Goal: Task Accomplishment & Management: Complete application form

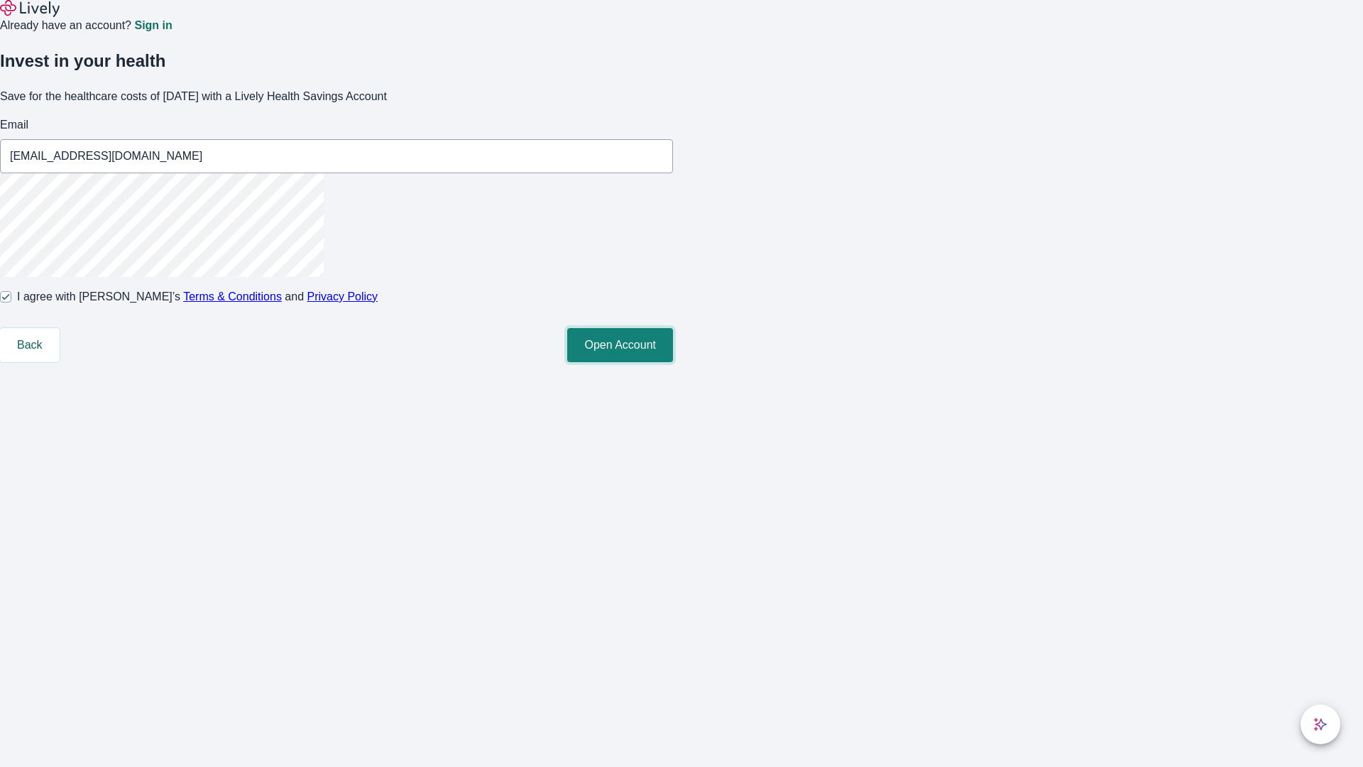
click at [673, 362] on button "Open Account" at bounding box center [620, 345] width 106 height 34
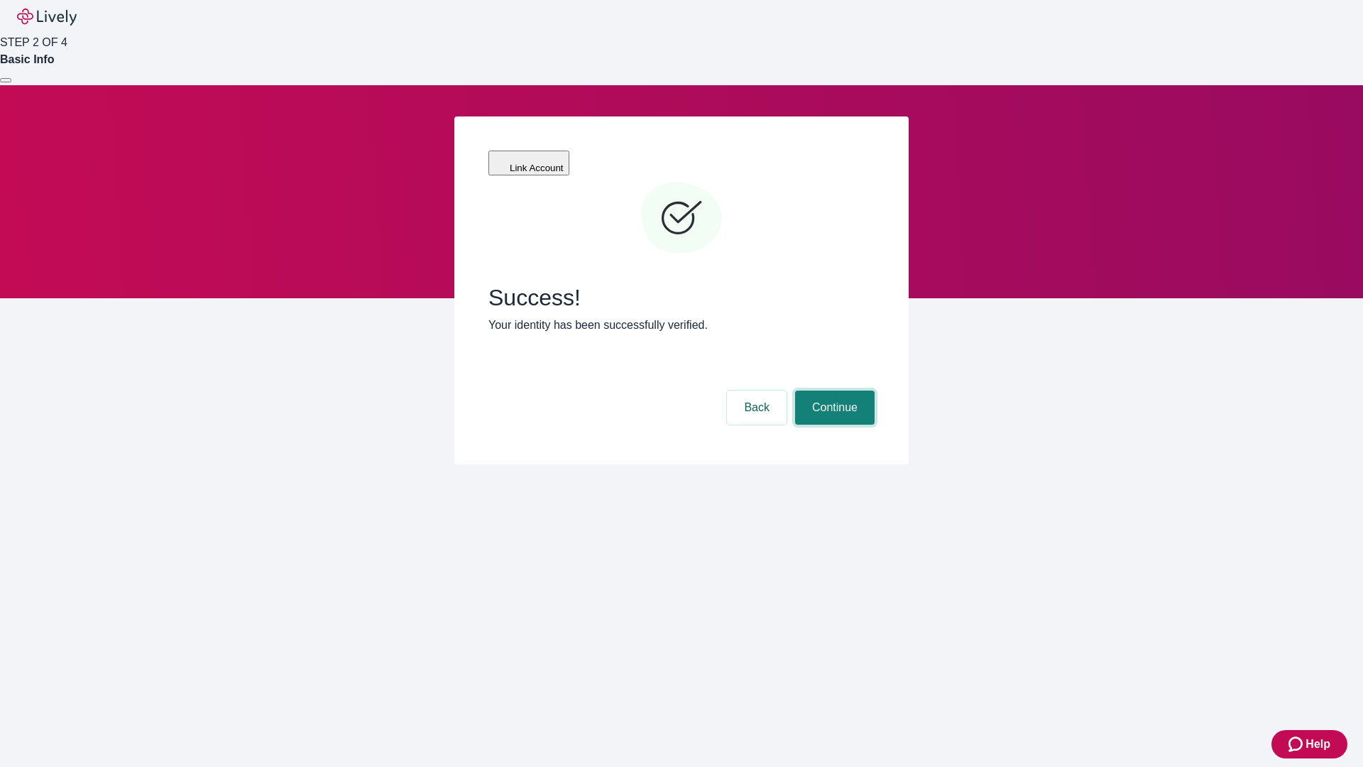
click at [833, 390] on button "Continue" at bounding box center [835, 407] width 80 height 34
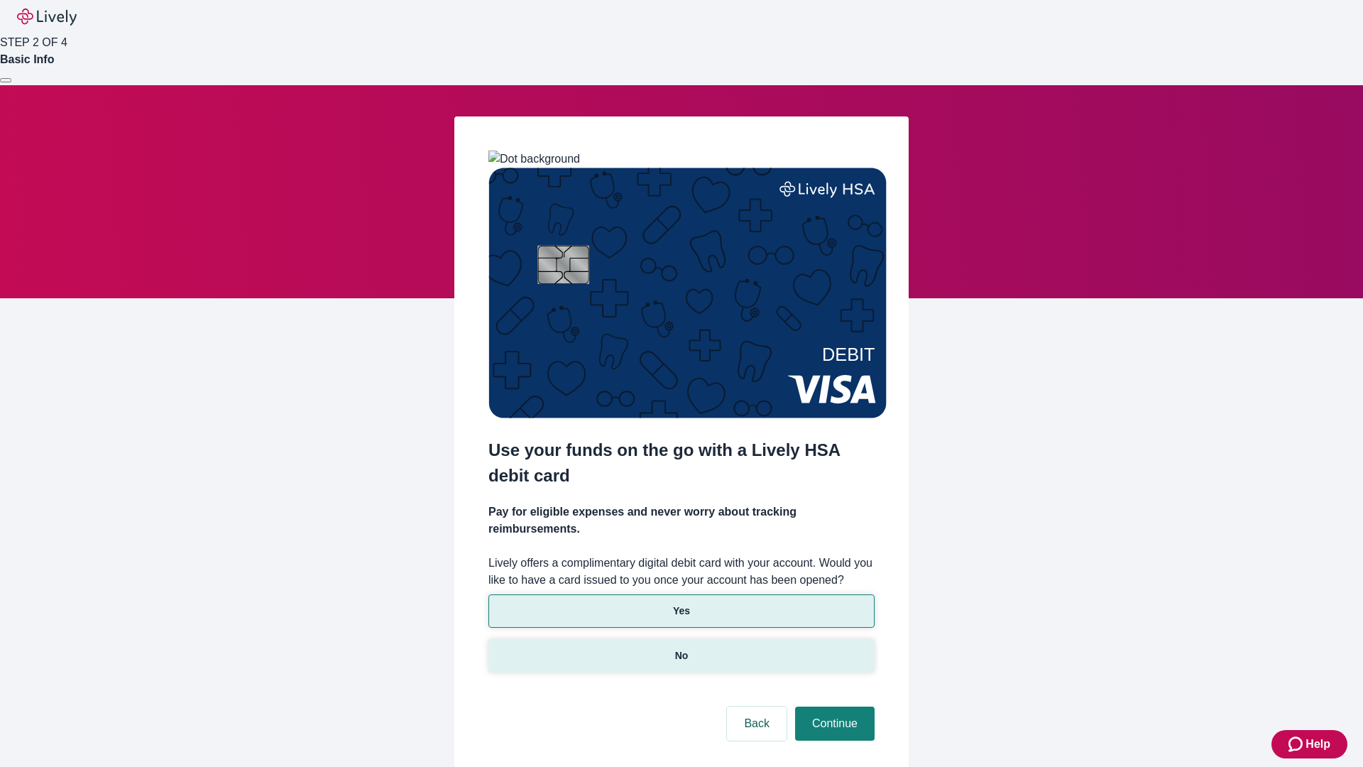
click at [681, 648] on p "No" at bounding box center [681, 655] width 13 height 15
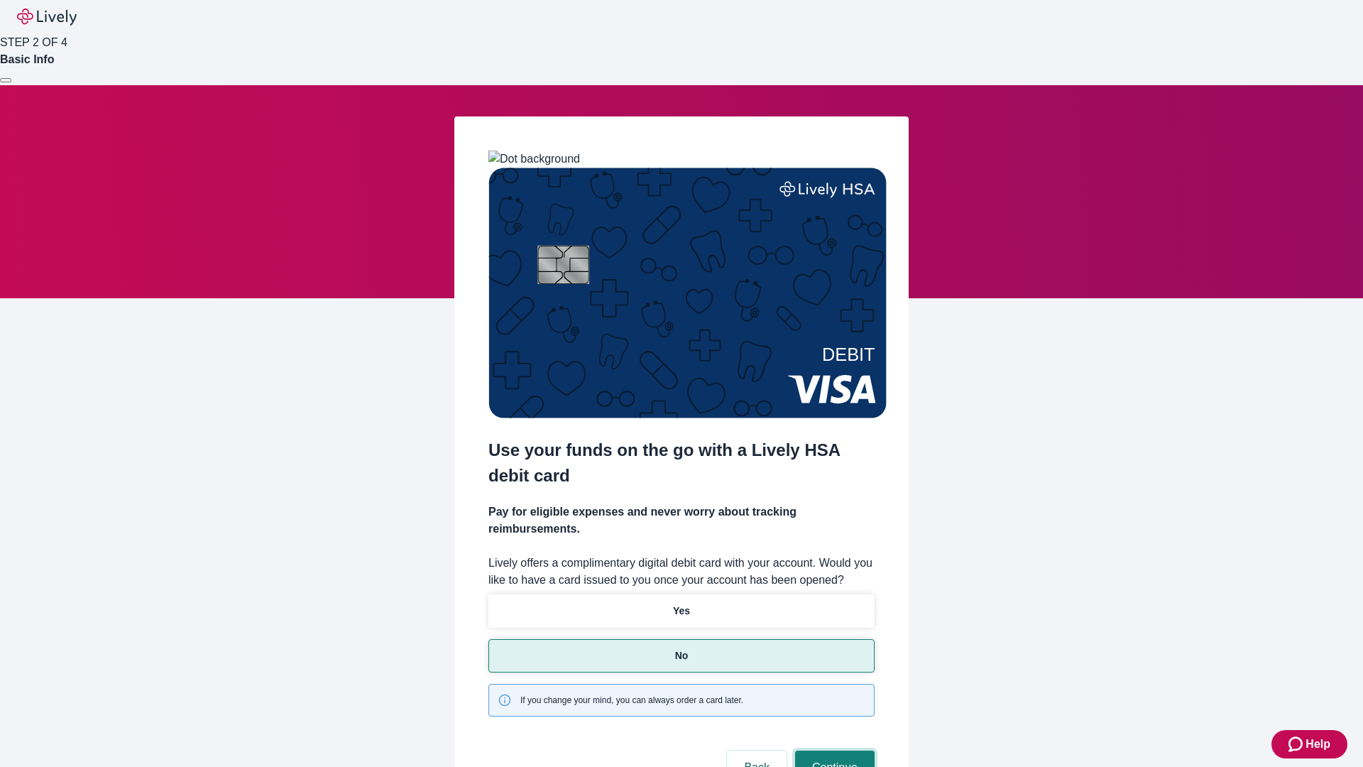
click at [833, 750] on button "Continue" at bounding box center [835, 767] width 80 height 34
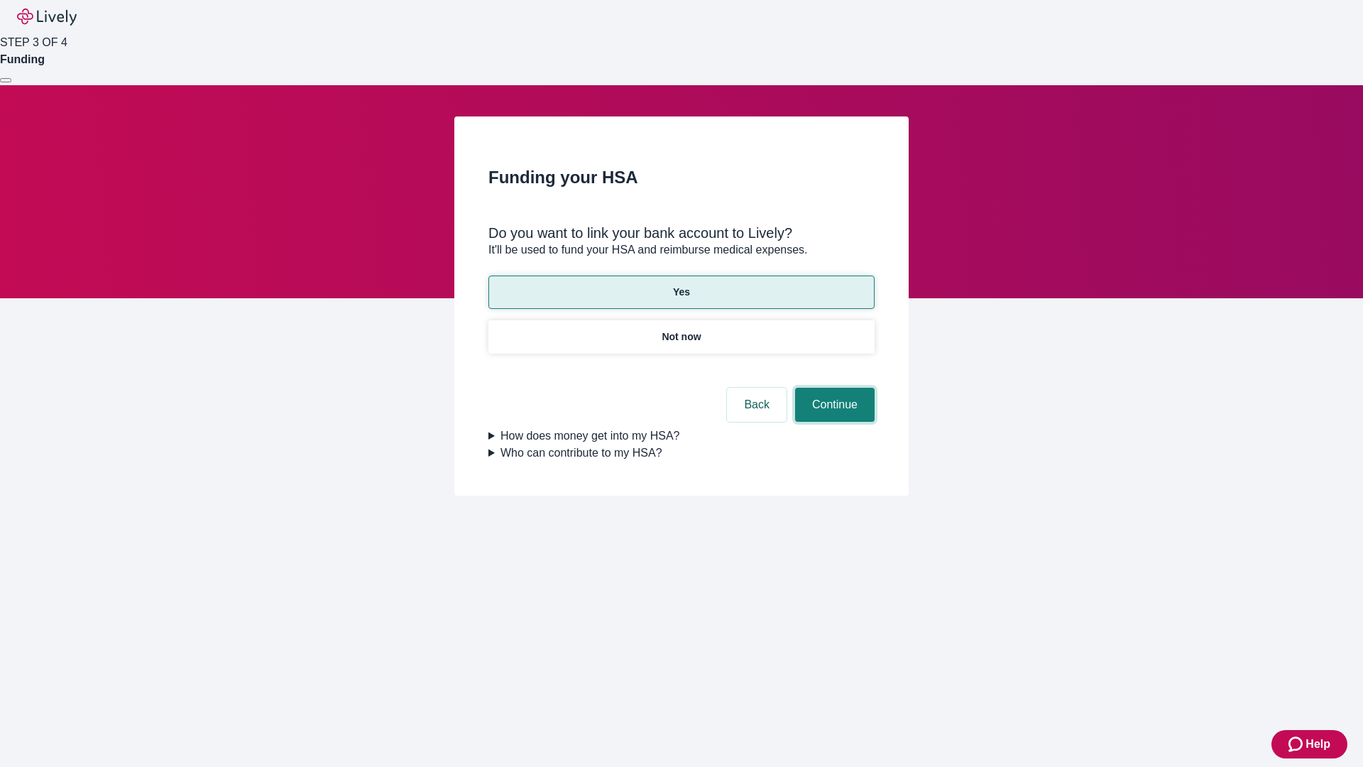
click at [833, 388] on button "Continue" at bounding box center [835, 405] width 80 height 34
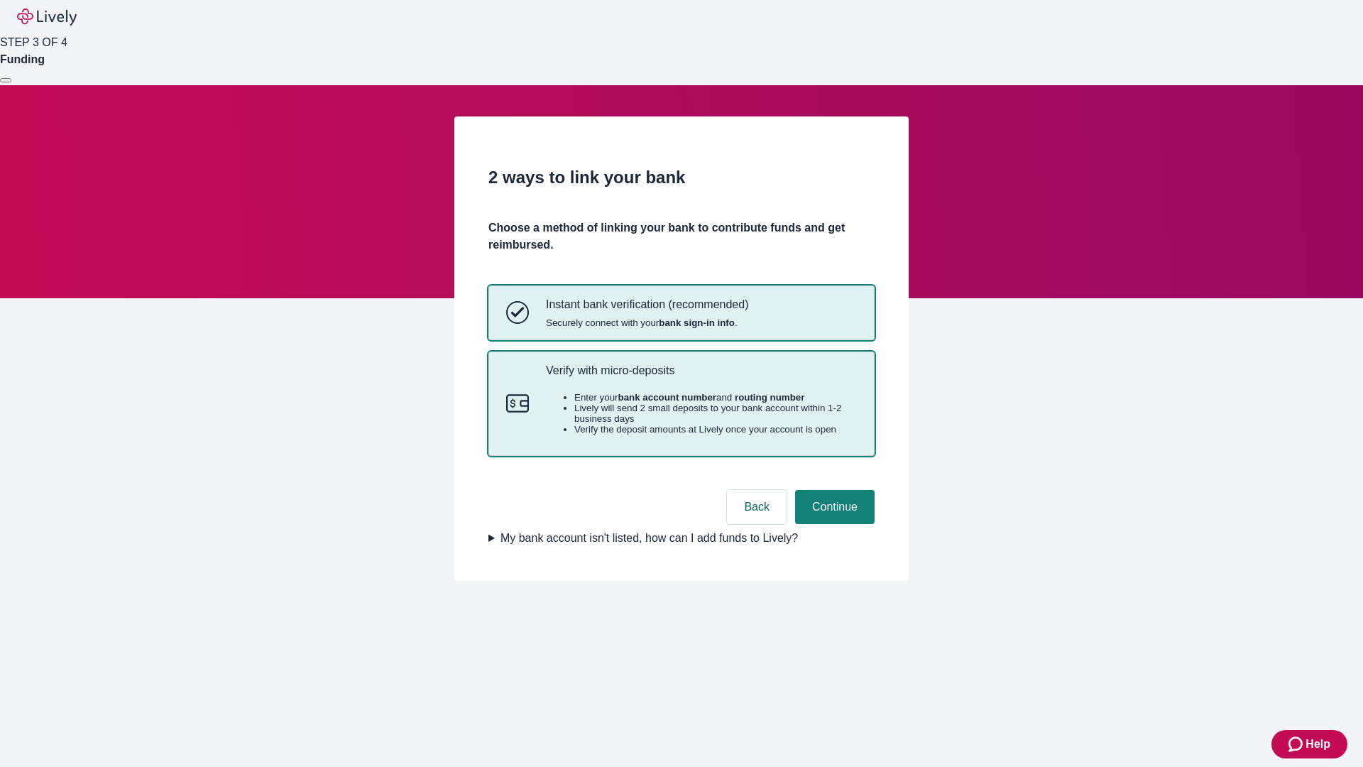
click at [701, 377] on p "Verify with micro-deposits" at bounding box center [701, 369] width 311 height 13
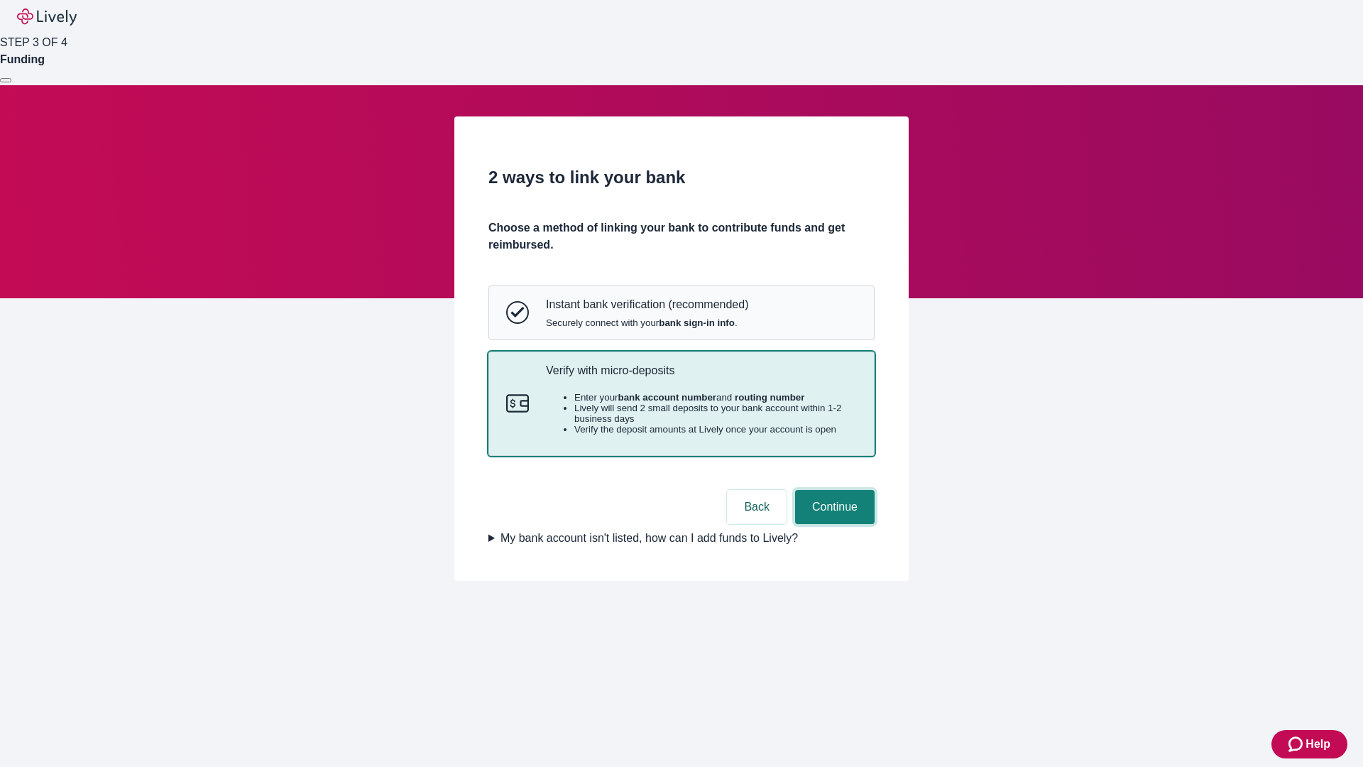
click at [833, 524] on button "Continue" at bounding box center [835, 507] width 80 height 34
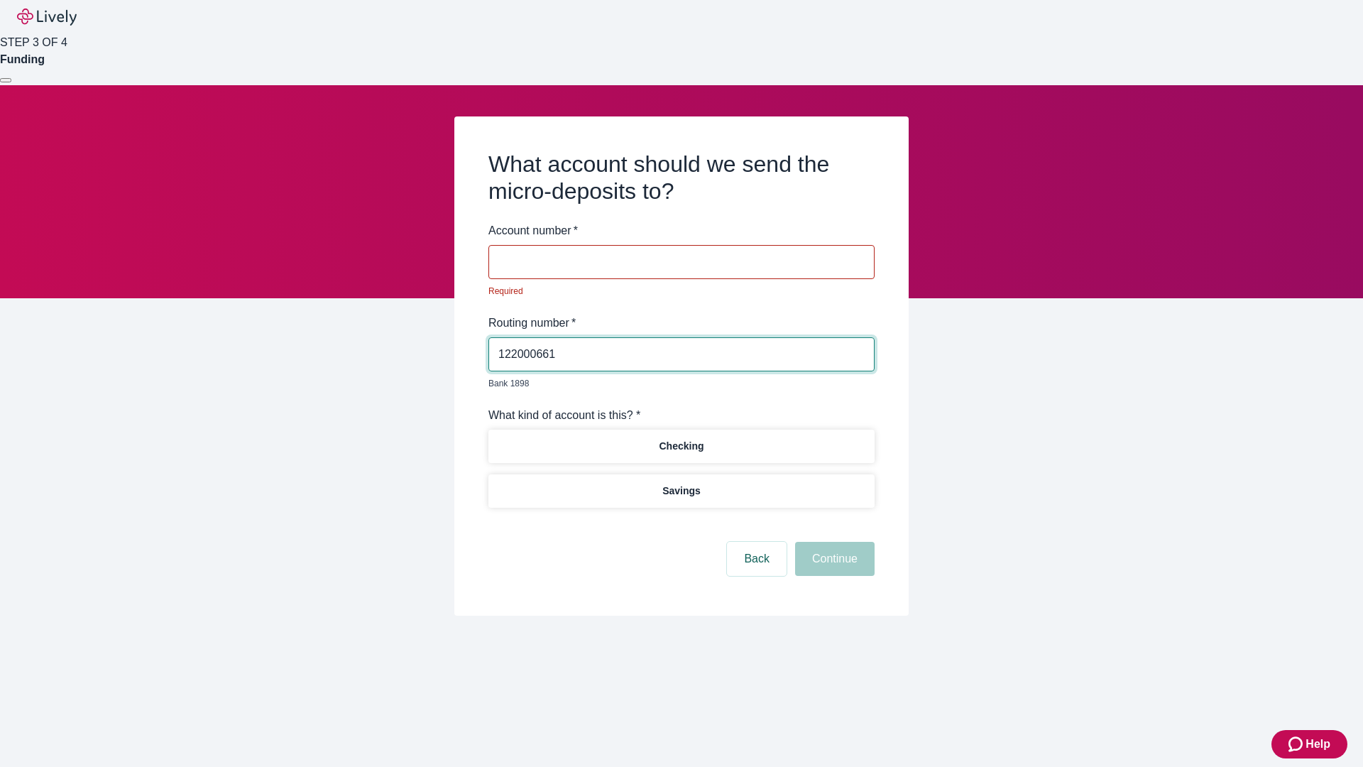
type input "122000661"
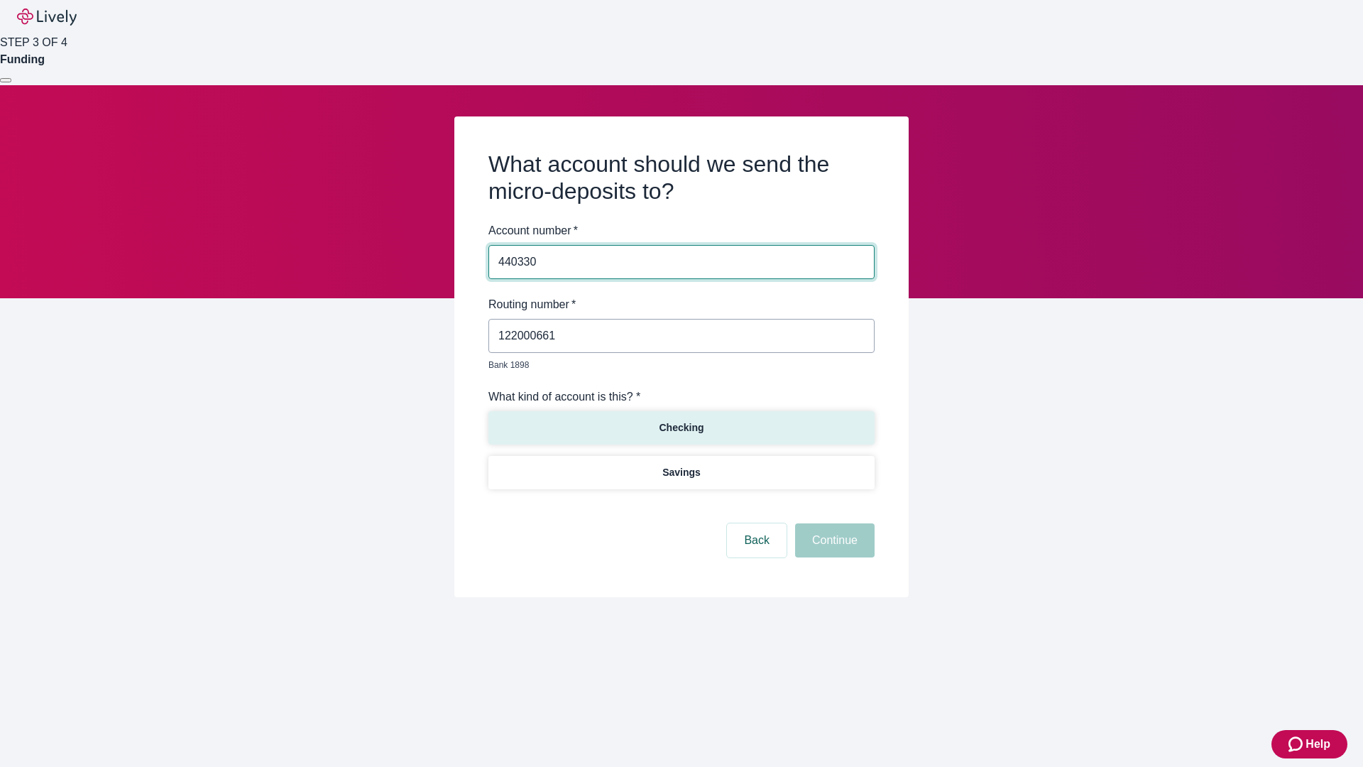
type input "440330"
click at [681, 420] on p "Checking" at bounding box center [681, 427] width 45 height 15
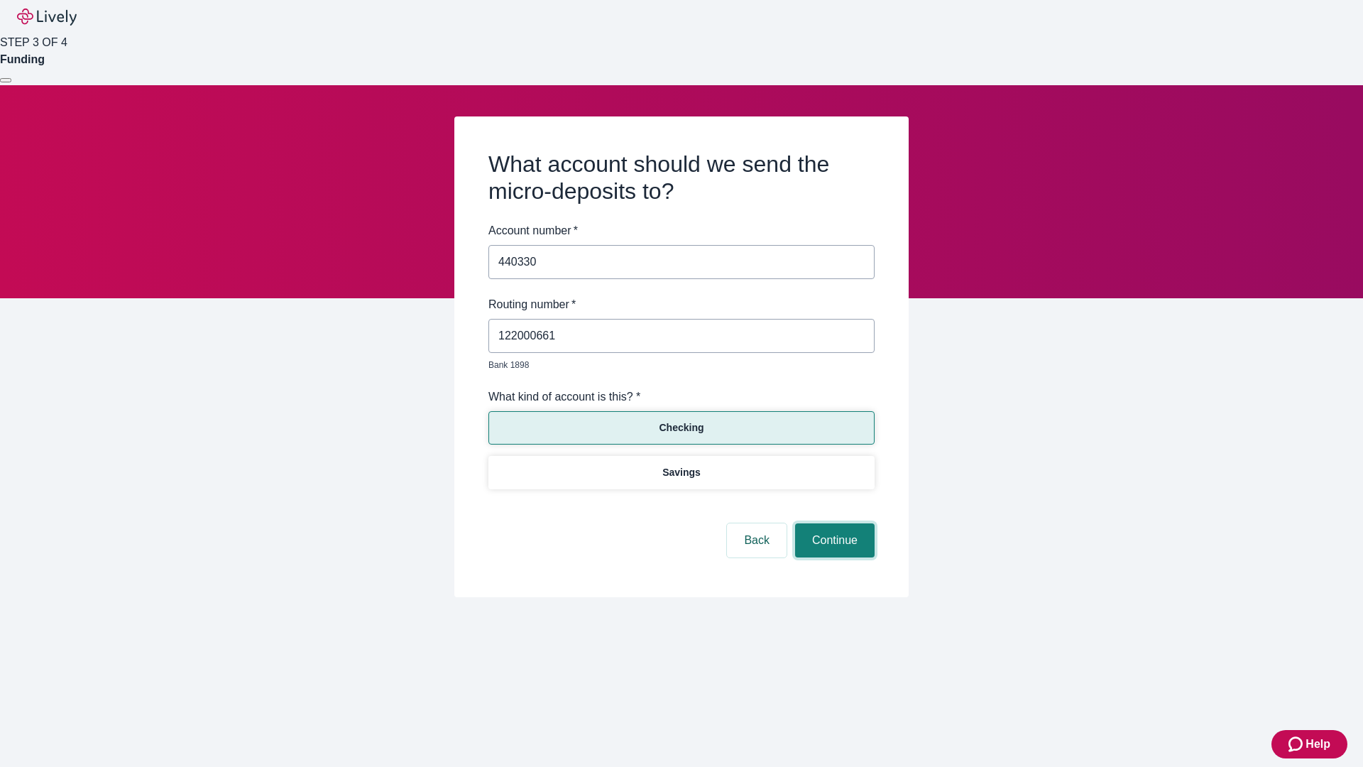
click at [833, 524] on button "Continue" at bounding box center [835, 540] width 80 height 34
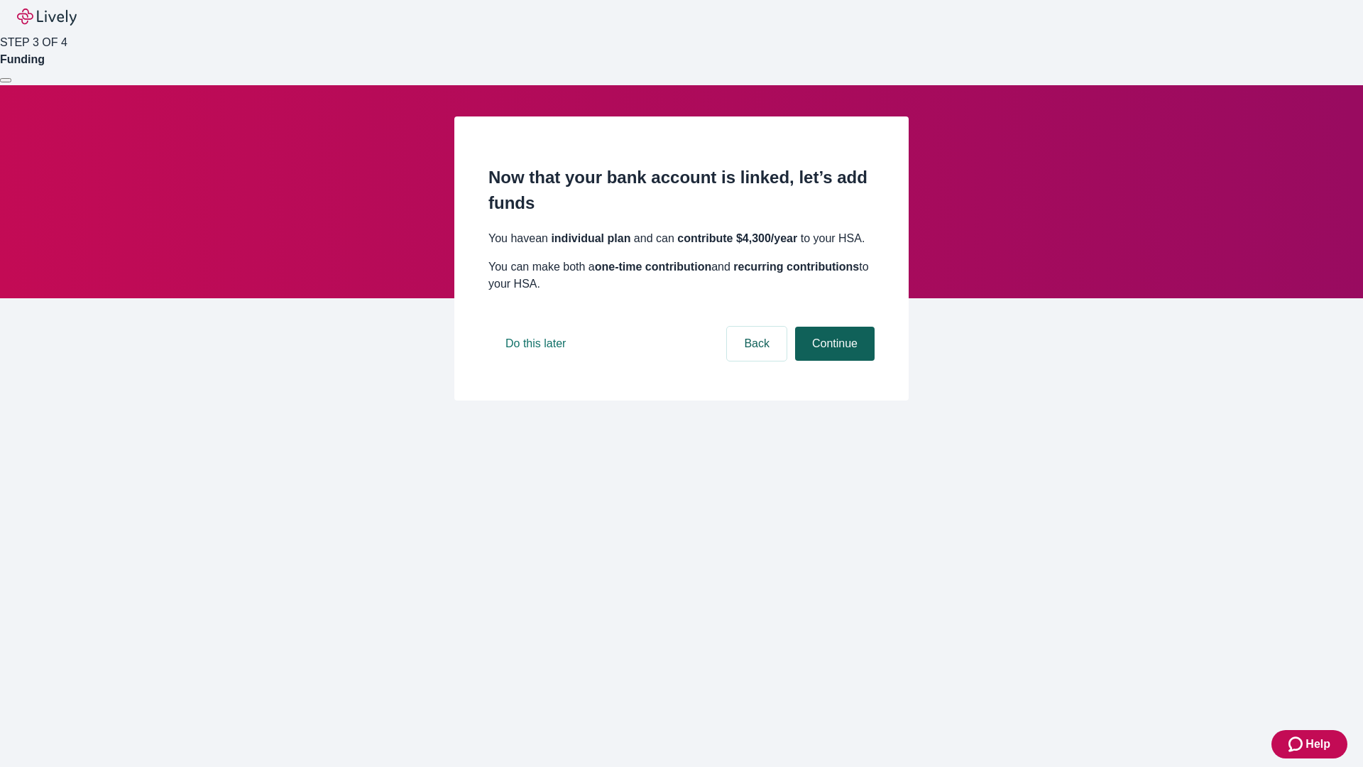
click at [833, 361] on button "Continue" at bounding box center [835, 344] width 80 height 34
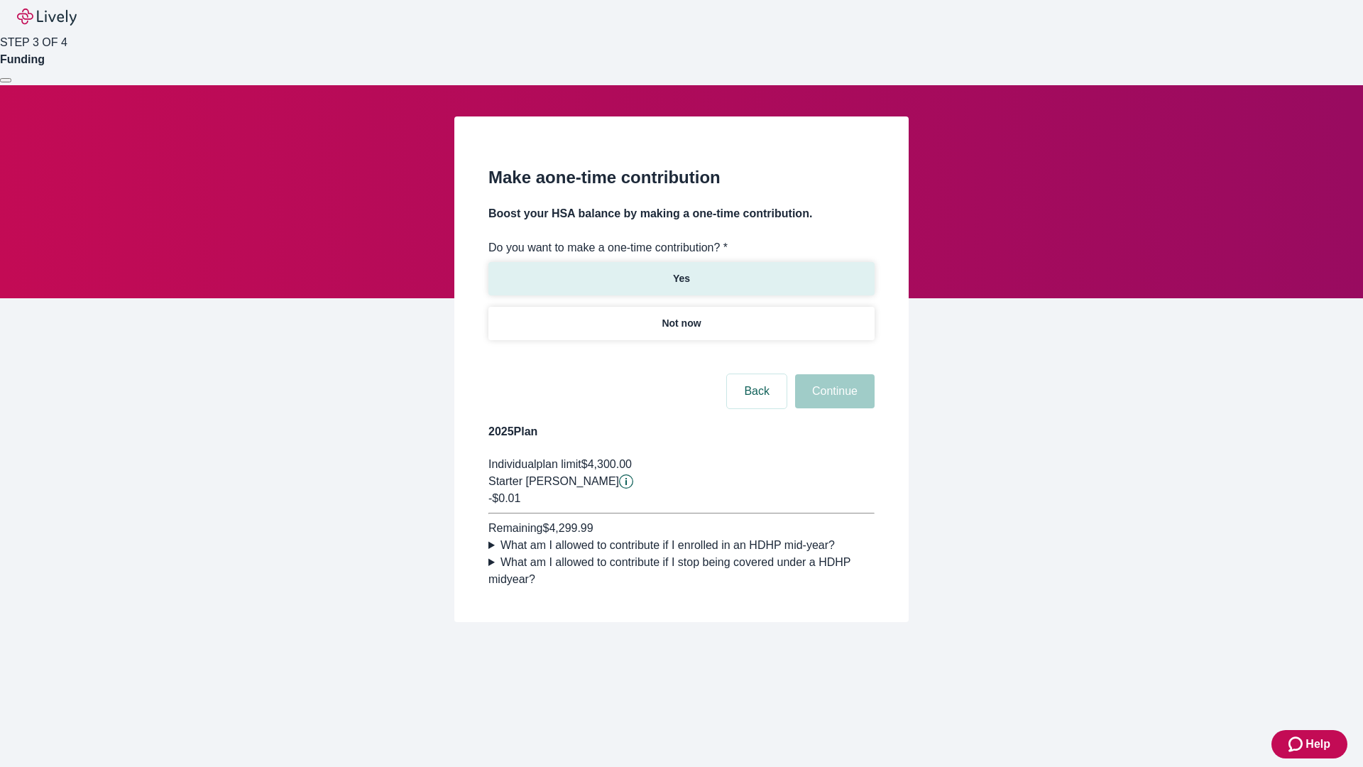
click at [681, 271] on p "Yes" at bounding box center [681, 278] width 17 height 15
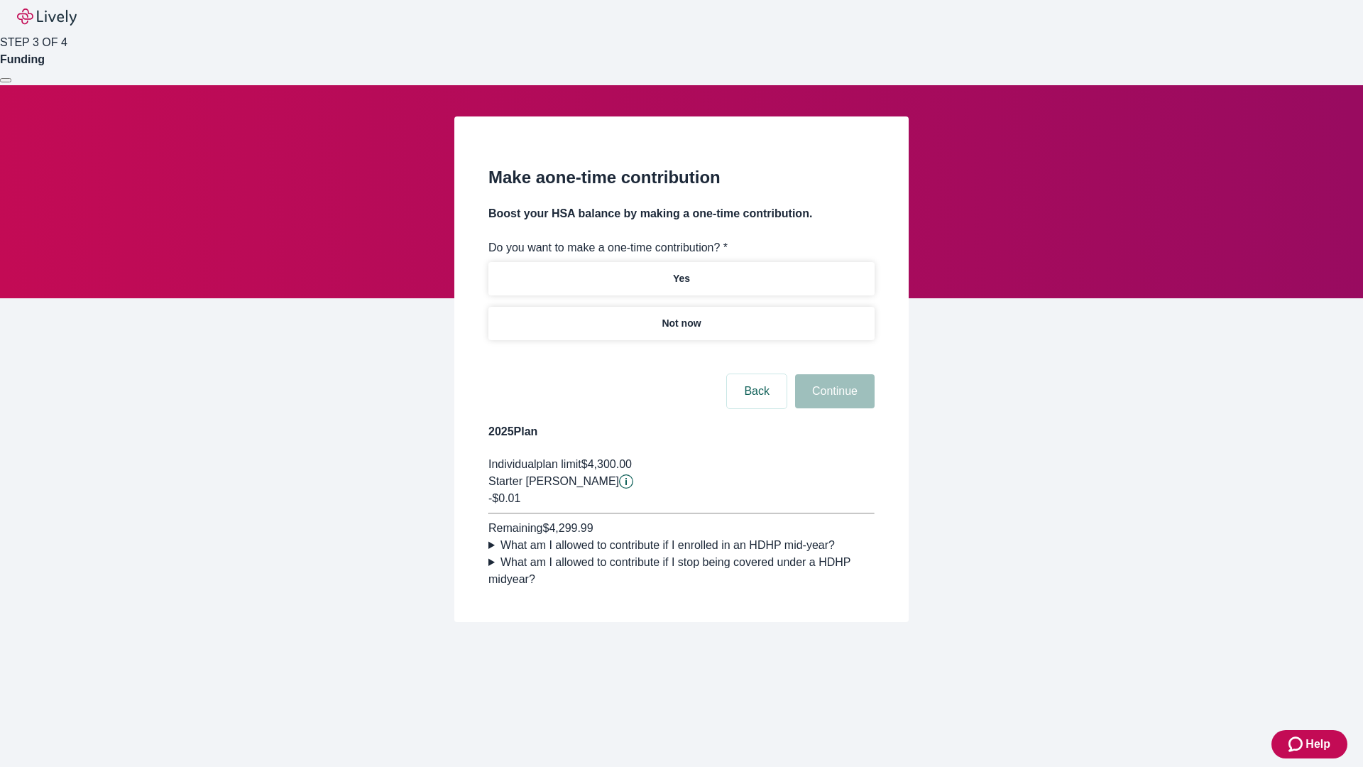
click at [833, 408] on button "Continue" at bounding box center [835, 391] width 80 height 34
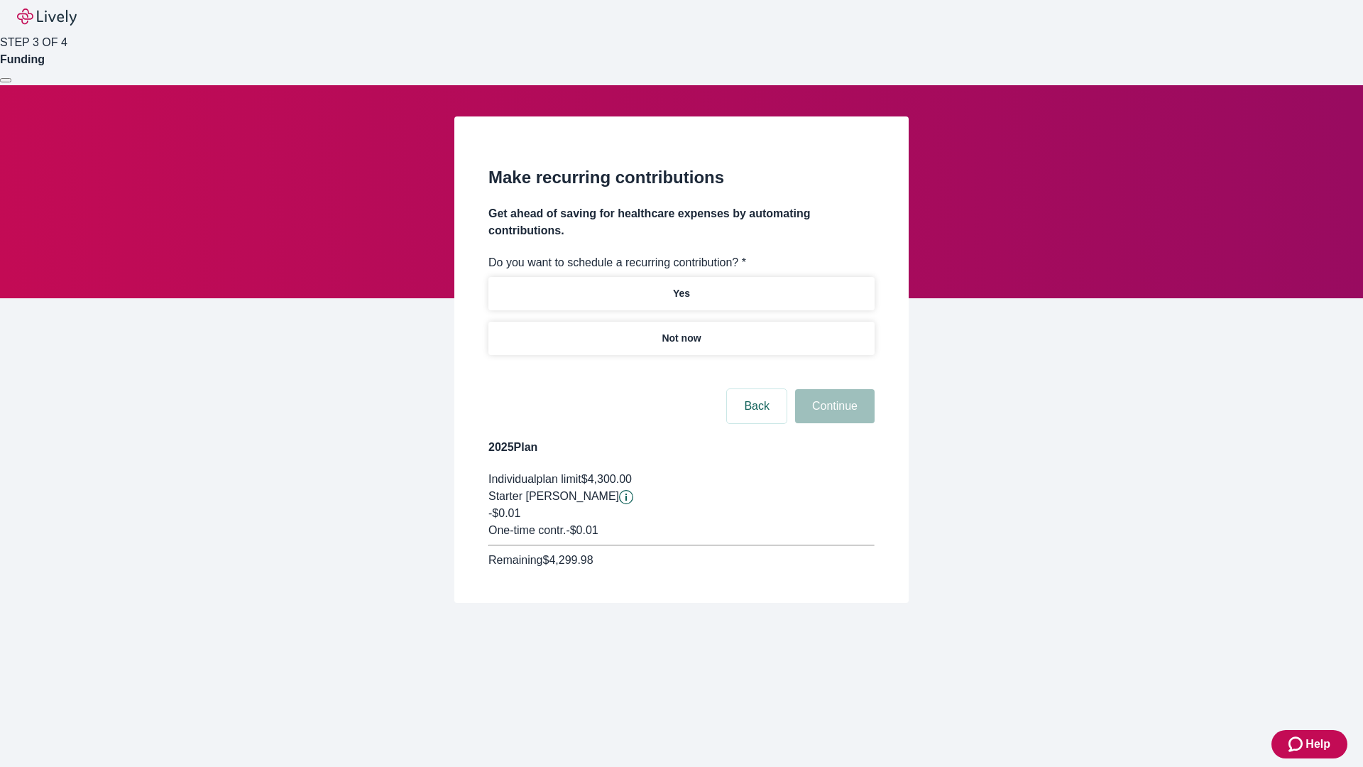
click at [681, 331] on p "Not now" at bounding box center [681, 338] width 39 height 15
click at [833, 389] on button "Continue" at bounding box center [835, 406] width 80 height 34
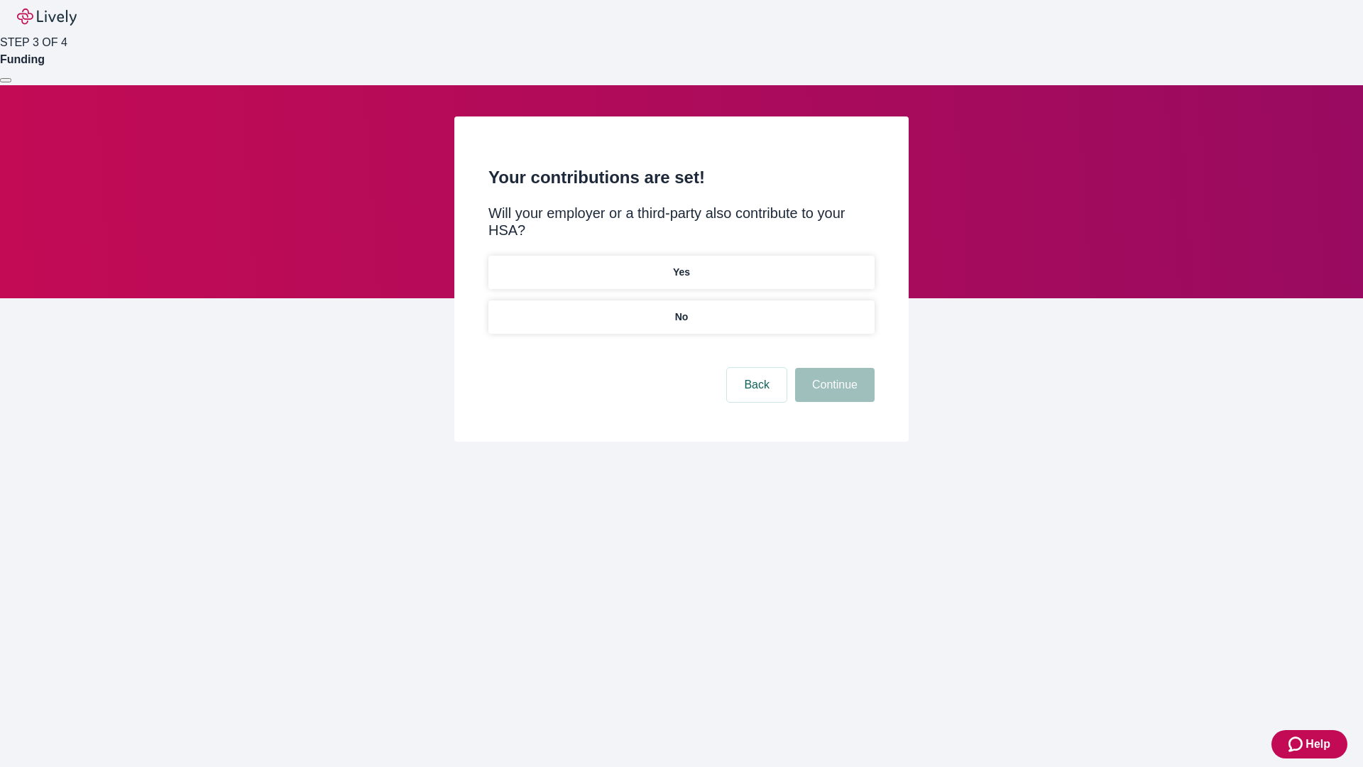
click at [681, 309] on p "No" at bounding box center [681, 316] width 13 height 15
click at [833, 368] on button "Continue" at bounding box center [835, 385] width 80 height 34
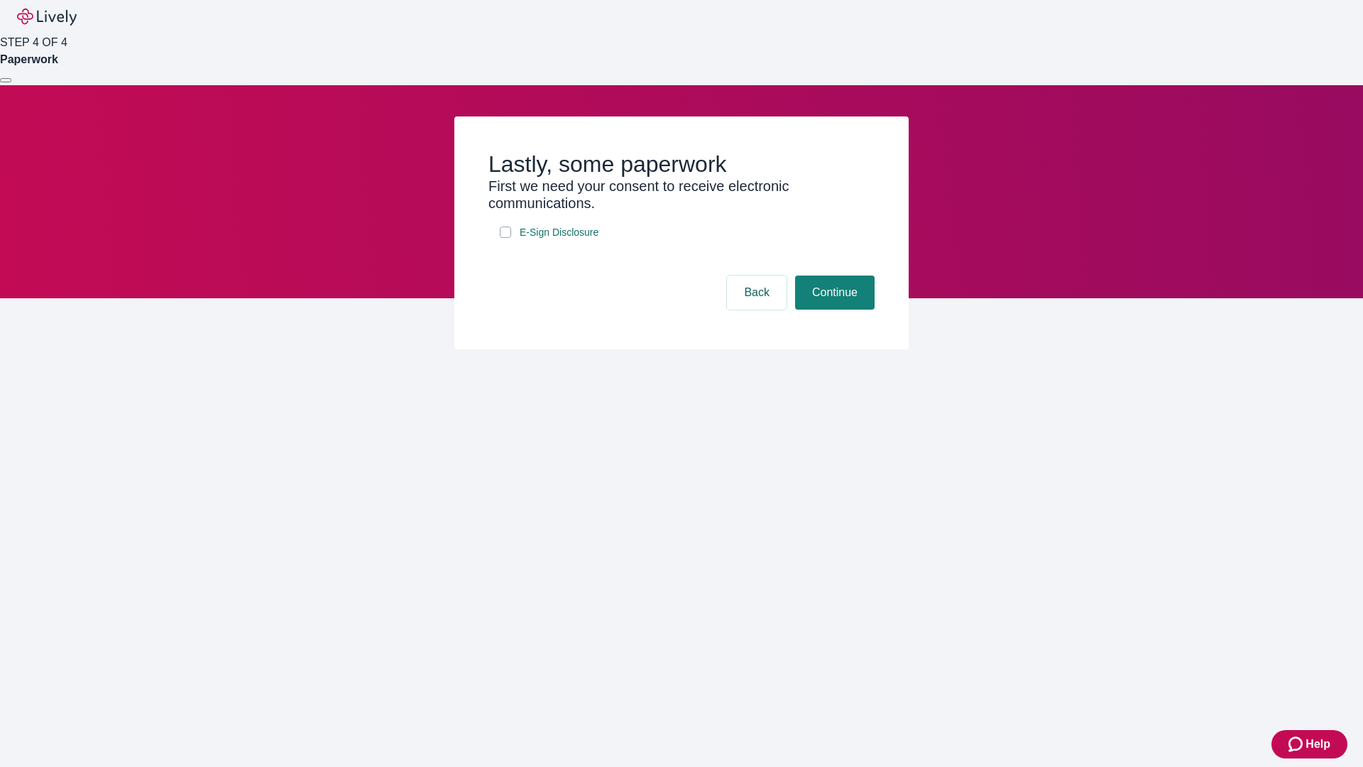
click at [505, 238] on input "E-Sign Disclosure" at bounding box center [505, 231] width 11 height 11
checkbox input "true"
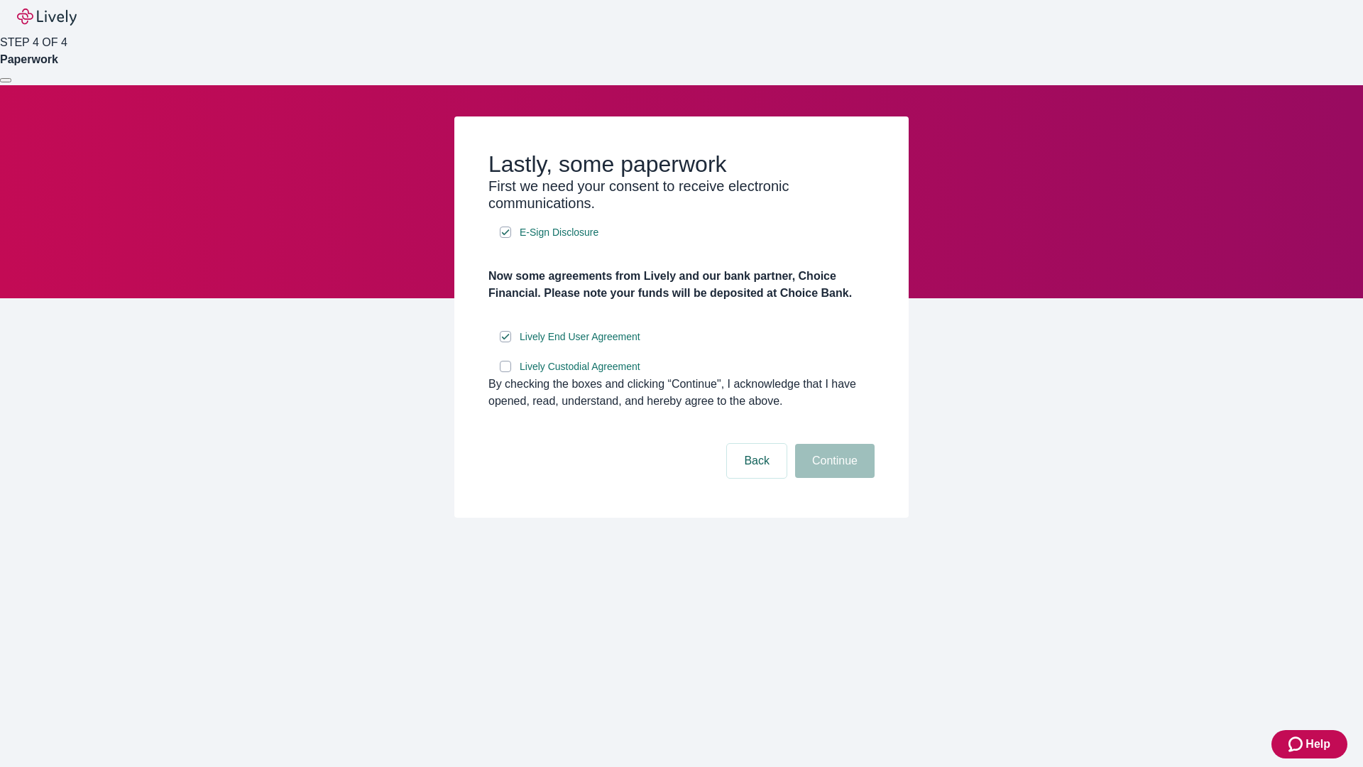
click at [505, 372] on input "Lively Custodial Agreement" at bounding box center [505, 366] width 11 height 11
checkbox input "true"
click at [833, 478] on button "Continue" at bounding box center [835, 461] width 80 height 34
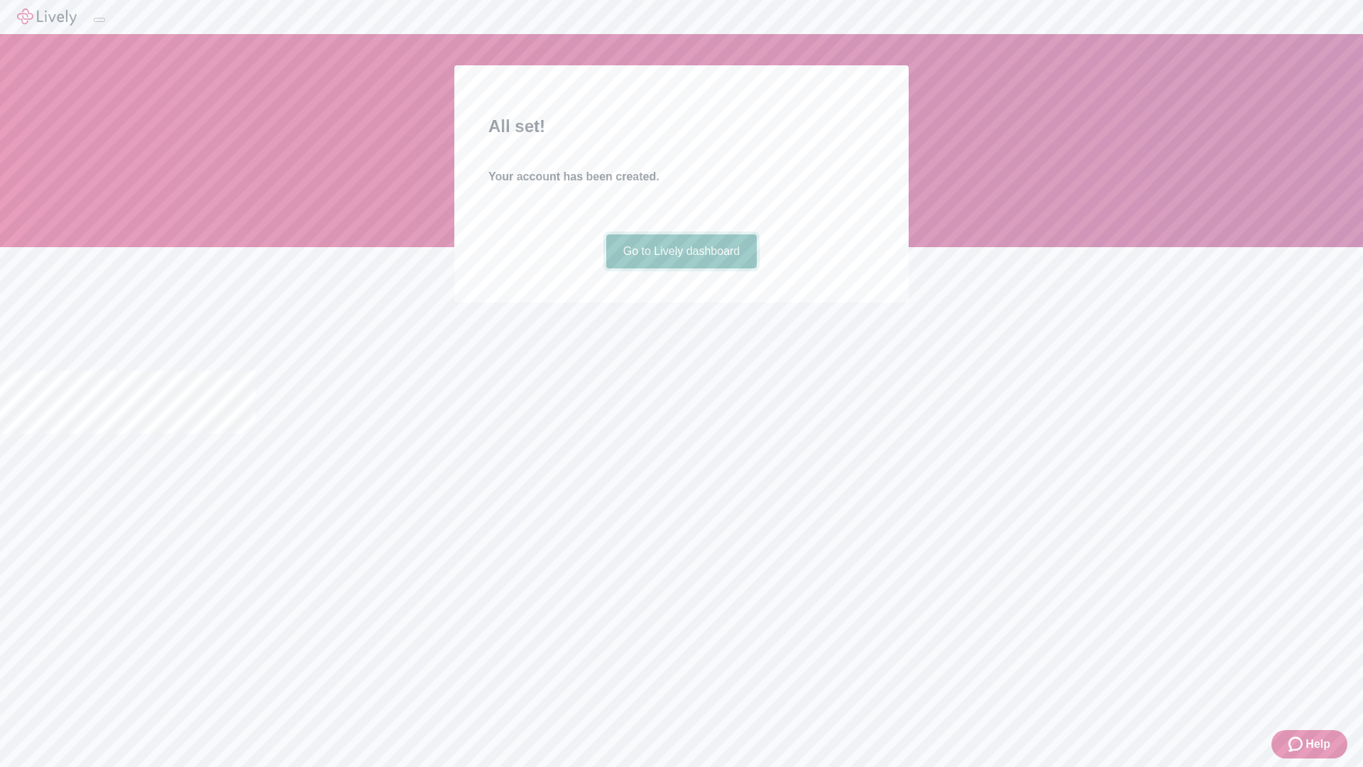
click at [681, 268] on link "Go to Lively dashboard" at bounding box center [681, 251] width 151 height 34
